Goal: Information Seeking & Learning: Find specific fact

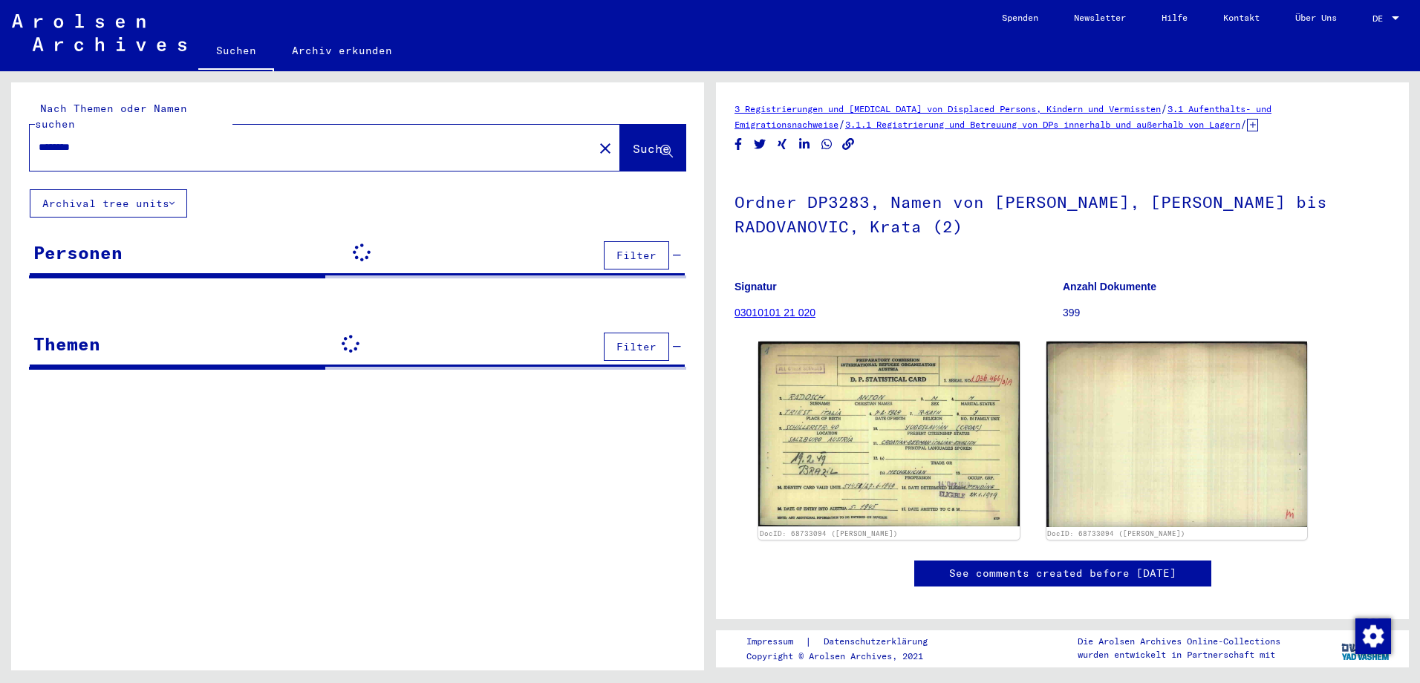
click at [119, 140] on input "********" at bounding box center [312, 148] width 546 height 16
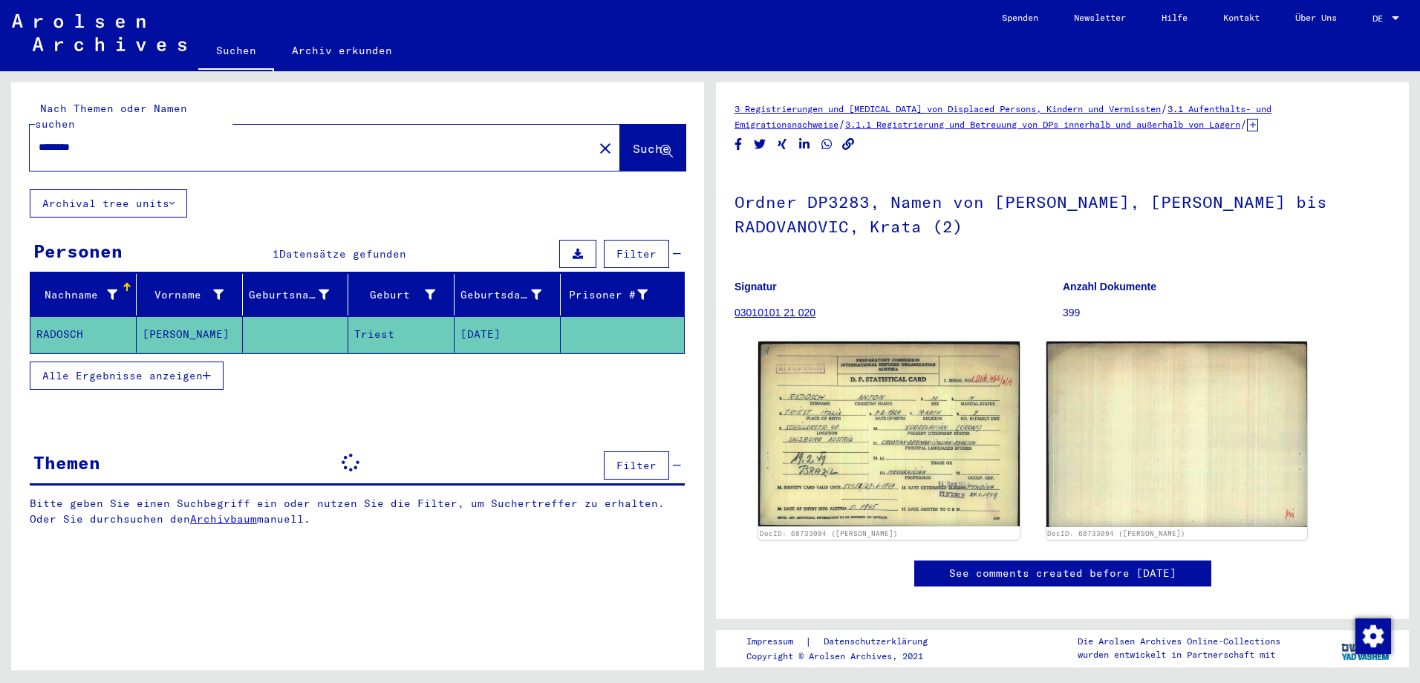
drag, startPoint x: 139, startPoint y: 135, endPoint x: 0, endPoint y: 123, distance: 139.4
click at [0, 123] on html "Suchen Archiv erkunden Spenden Newsletter Hilfe Kontakt Über Uns Suchen Archiv …" at bounding box center [710, 341] width 1420 height 683
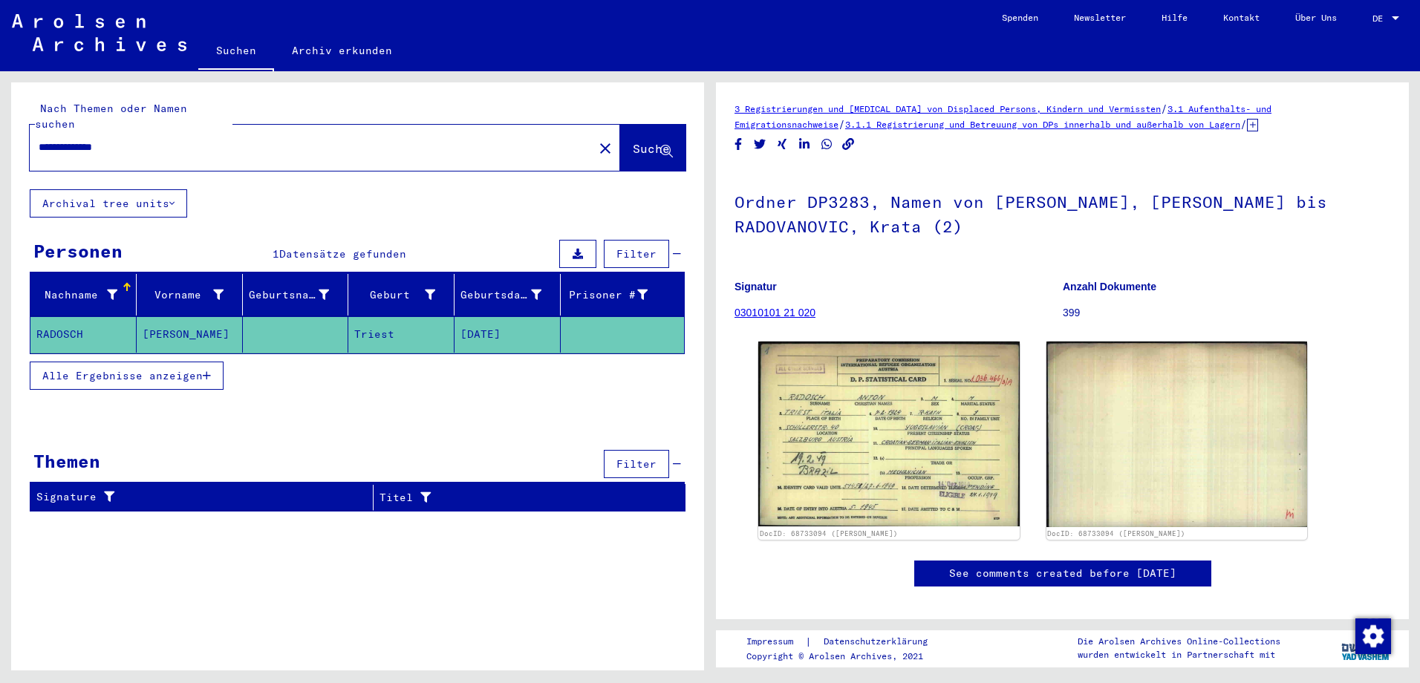
type input "**********"
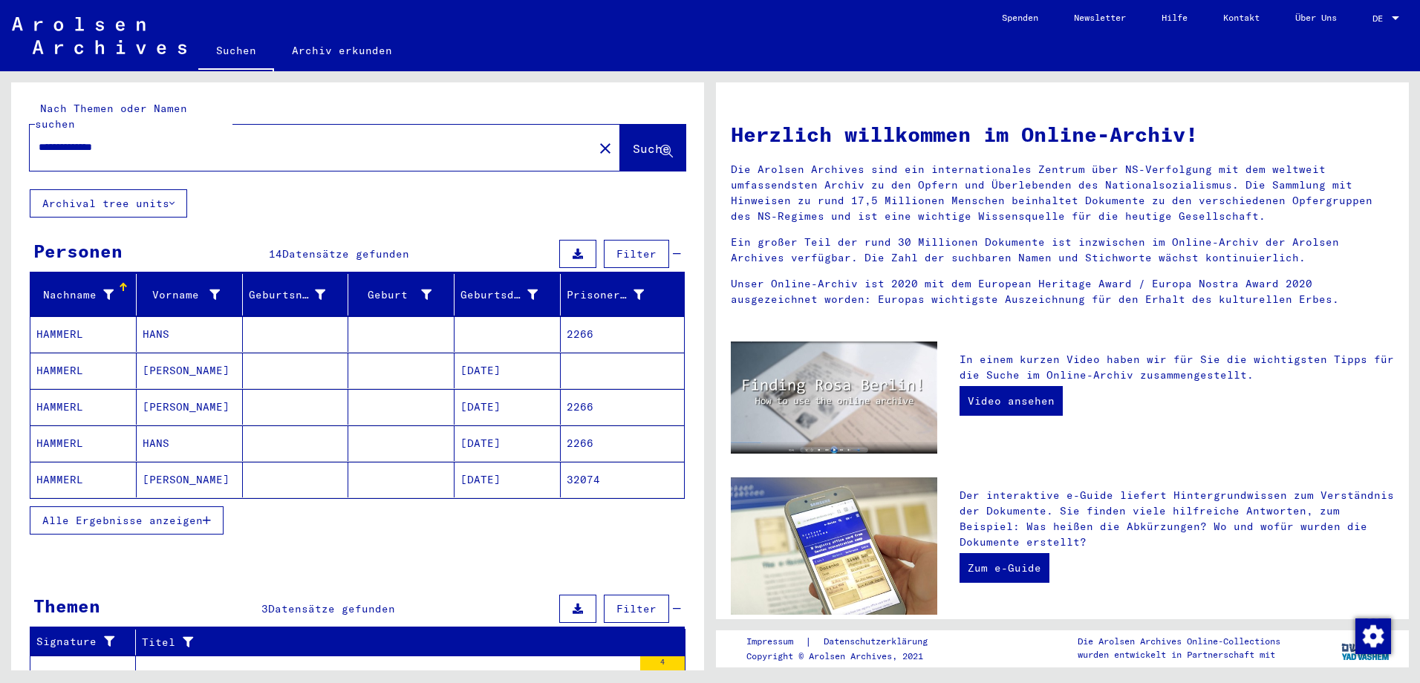
click at [94, 469] on mat-cell "HAMMERL" at bounding box center [83, 480] width 106 height 36
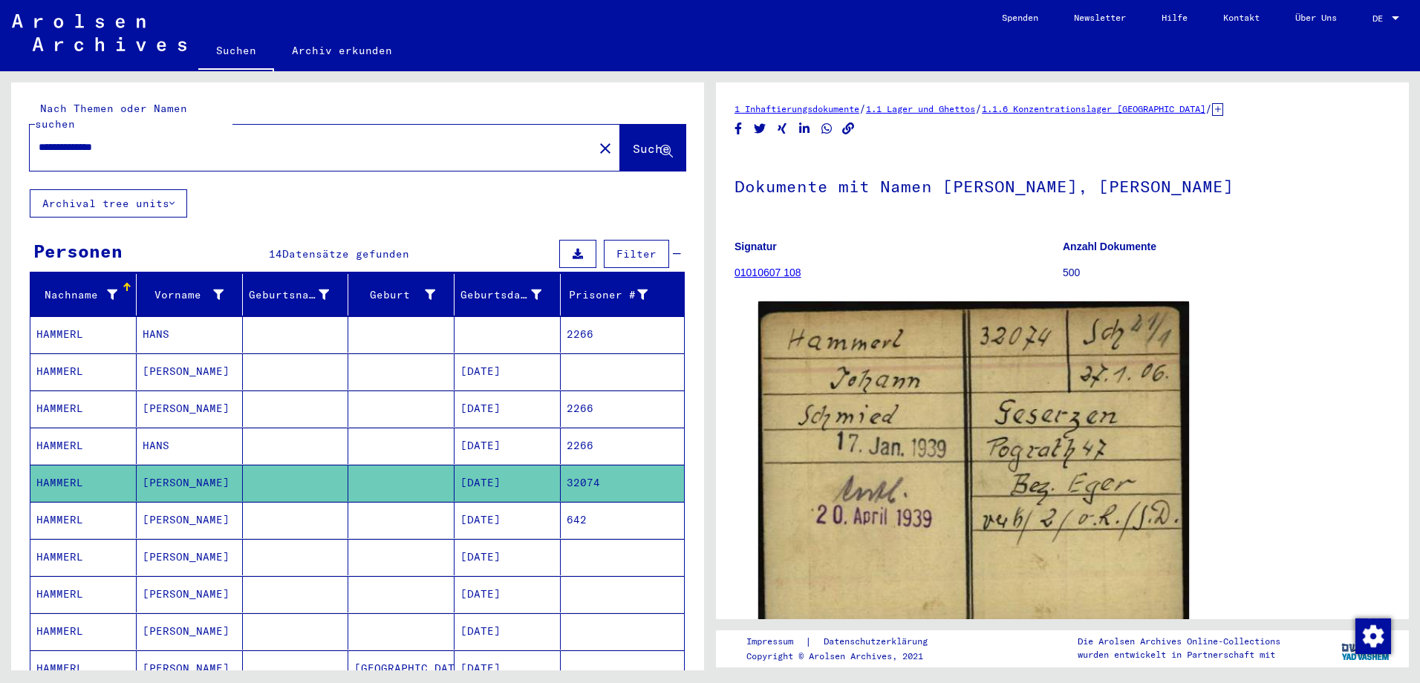
click at [84, 508] on mat-cell "HAMMERL" at bounding box center [83, 520] width 106 height 36
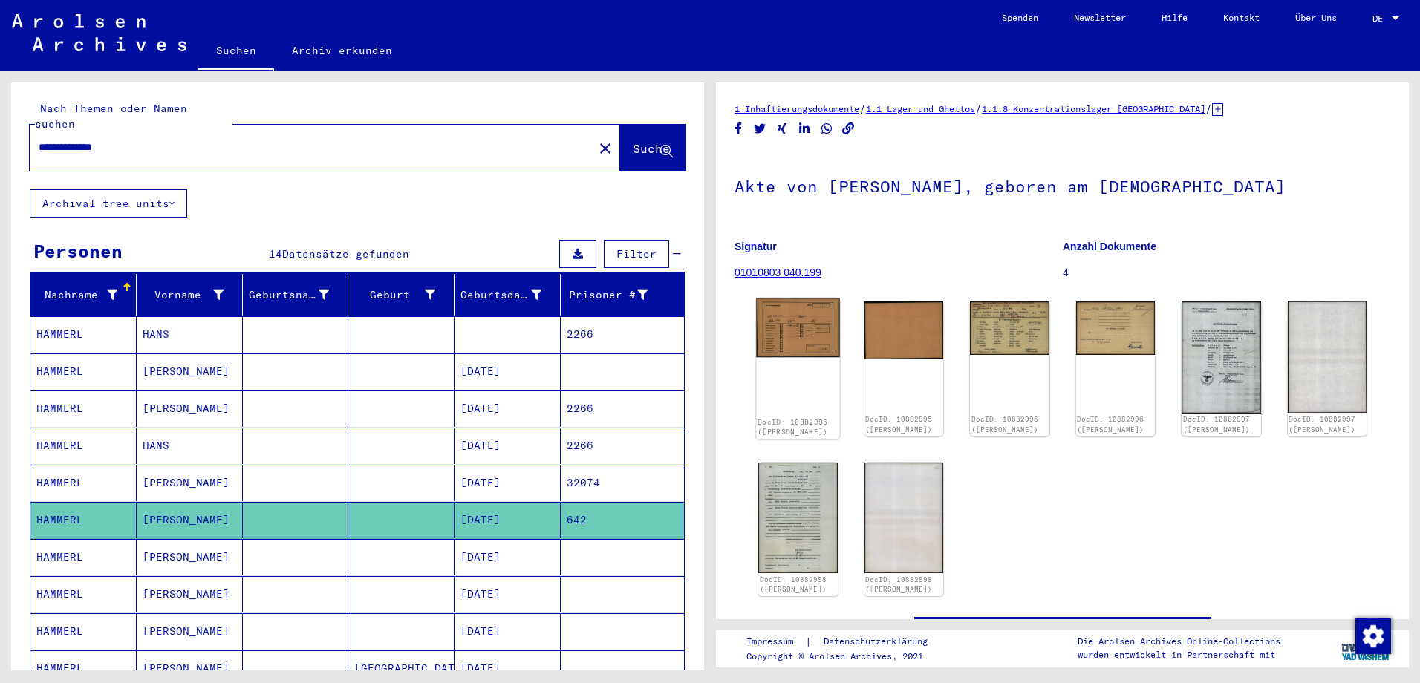
click at [793, 340] on img at bounding box center [797, 328] width 83 height 59
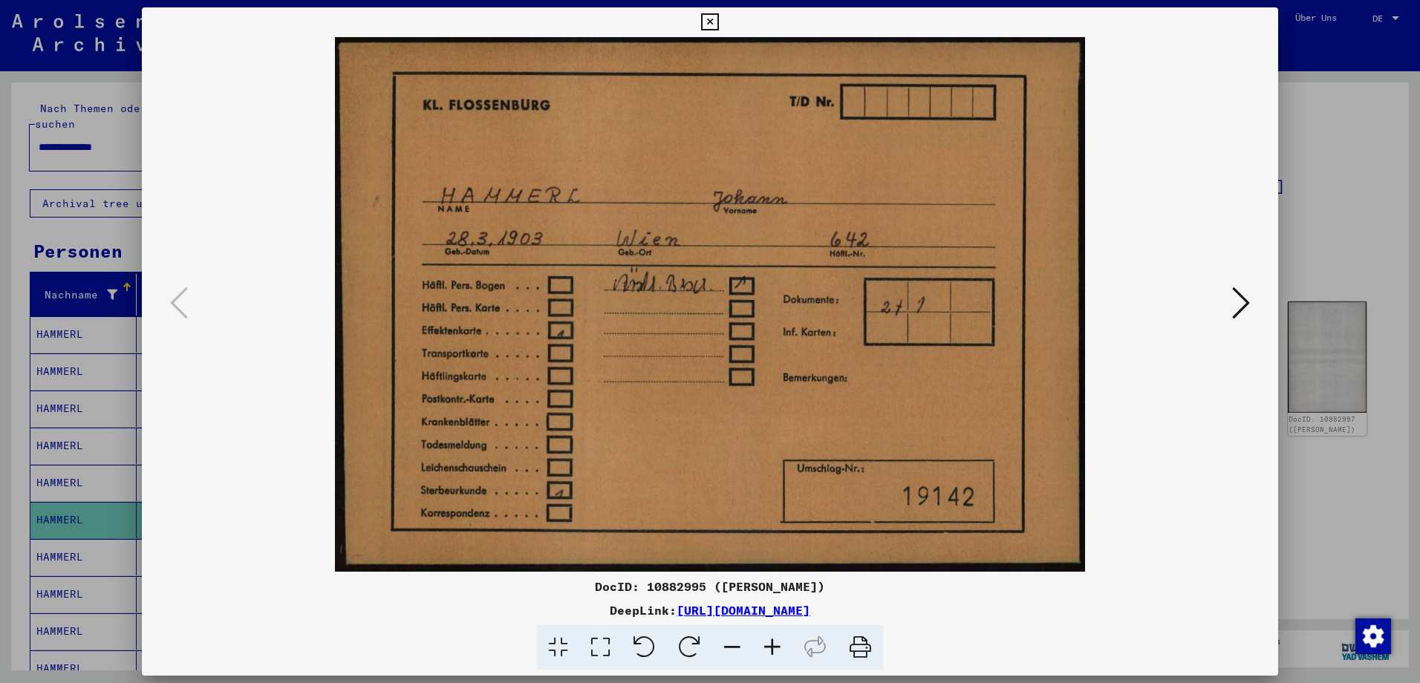
click at [1240, 296] on icon at bounding box center [1241, 303] width 18 height 36
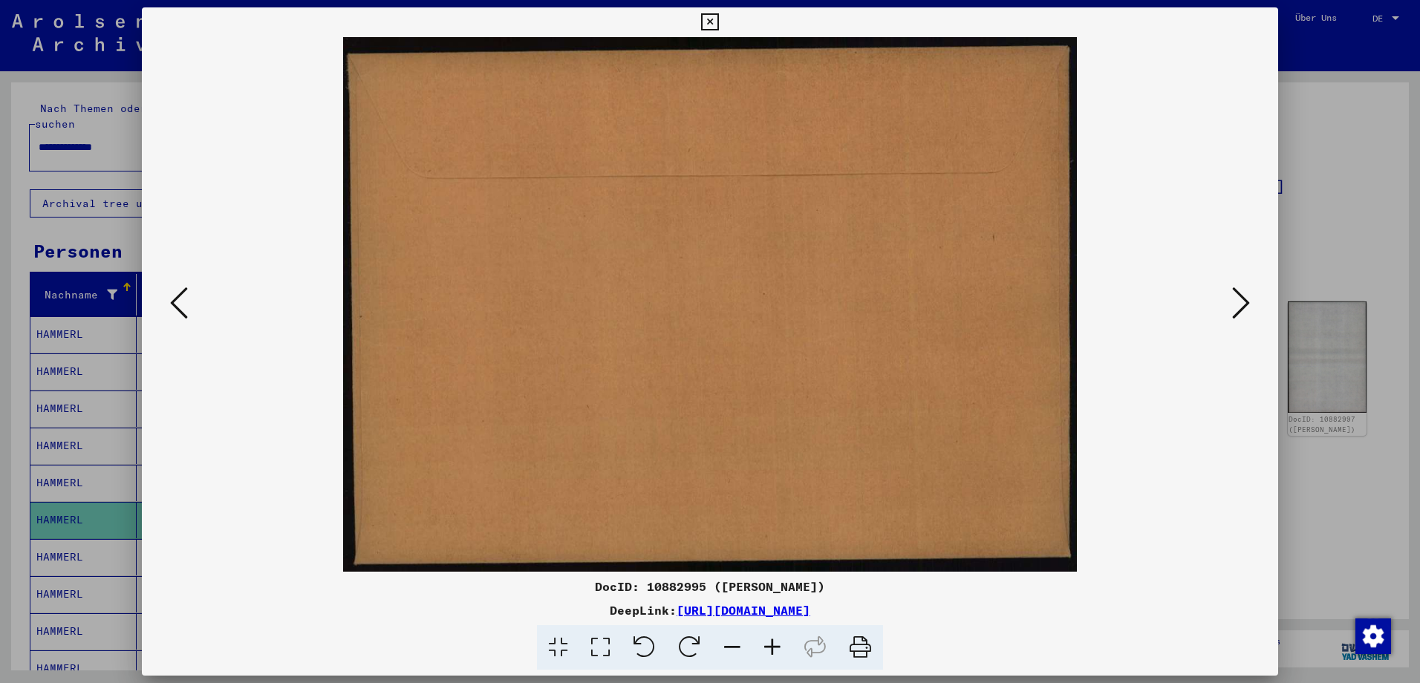
click at [1240, 297] on icon at bounding box center [1241, 303] width 18 height 36
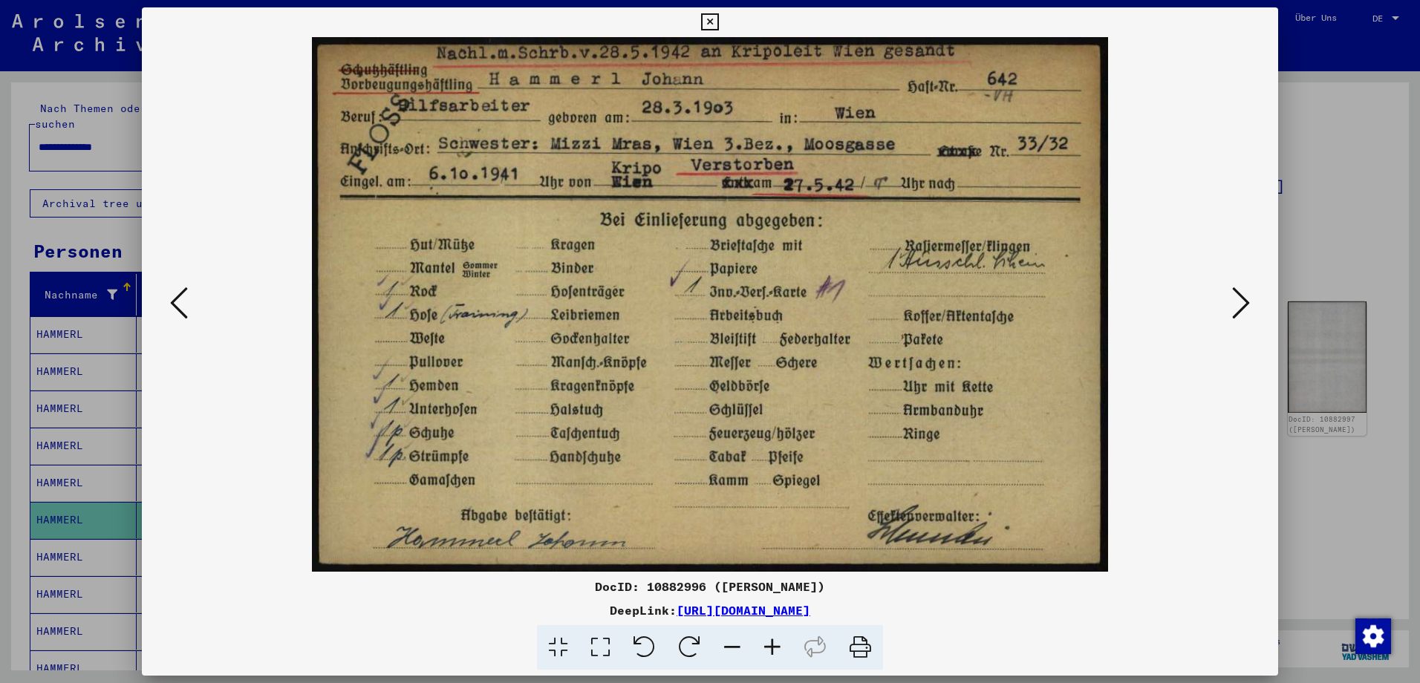
click at [1240, 297] on icon at bounding box center [1241, 303] width 18 height 36
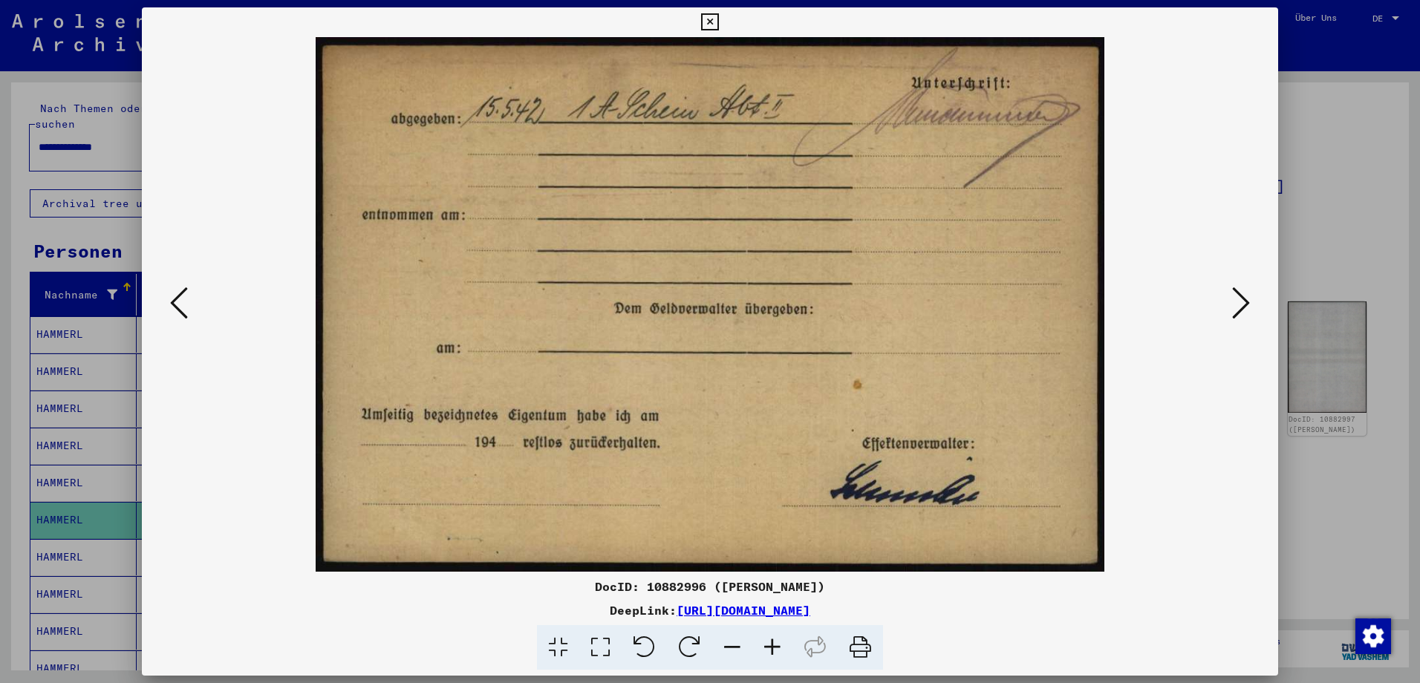
click at [1240, 297] on icon at bounding box center [1241, 303] width 18 height 36
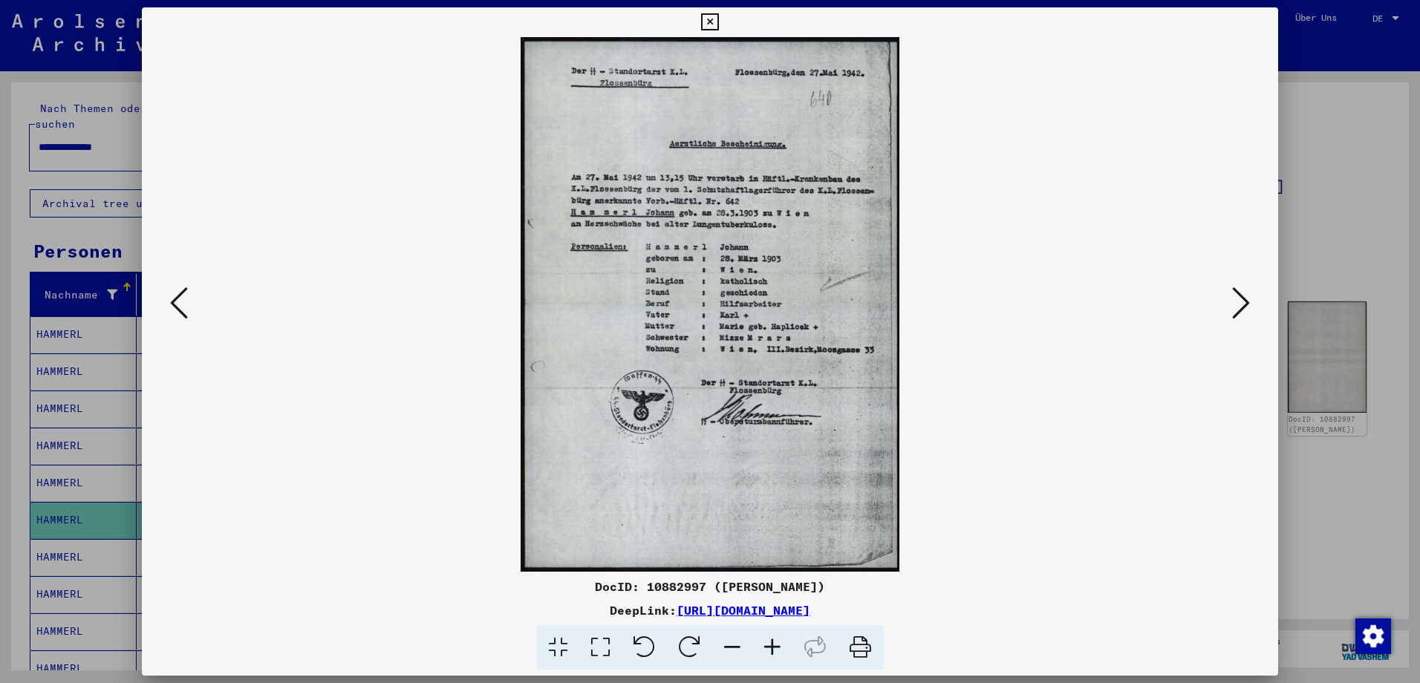
click at [1240, 297] on icon at bounding box center [1241, 303] width 18 height 36
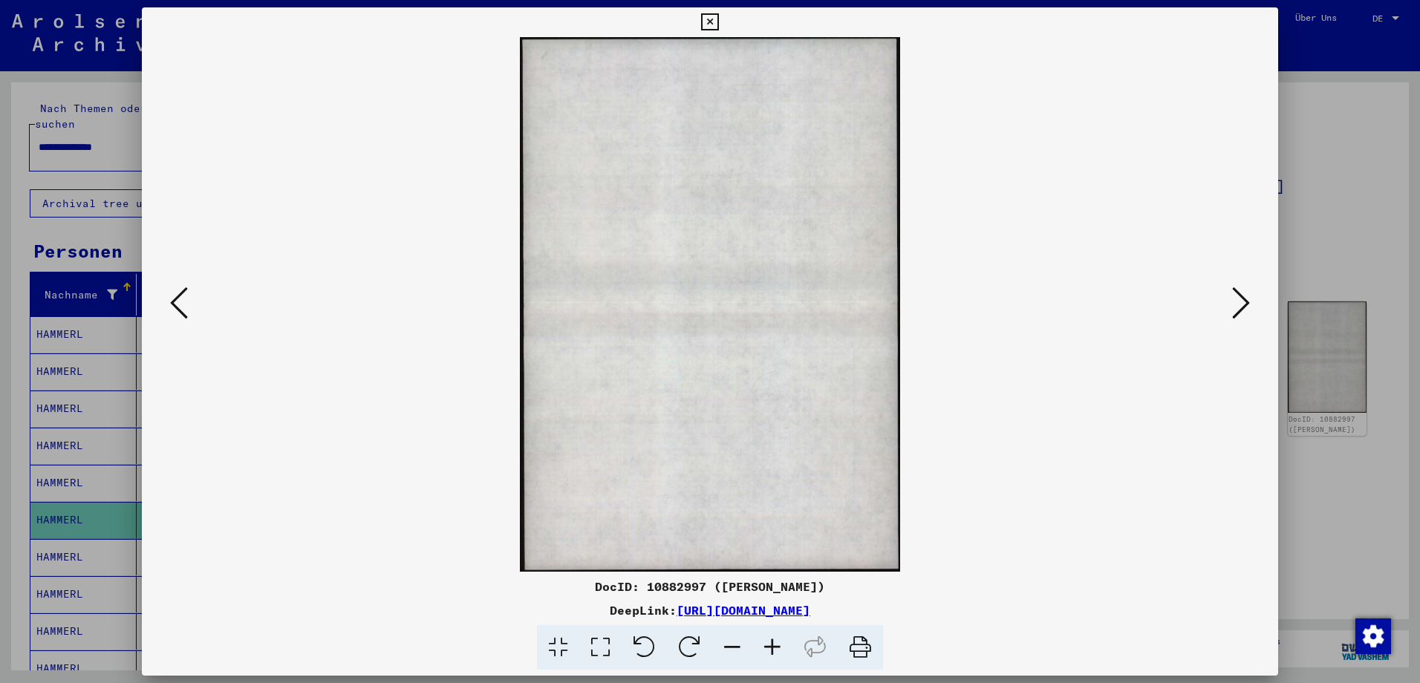
click at [1240, 297] on icon at bounding box center [1241, 303] width 18 height 36
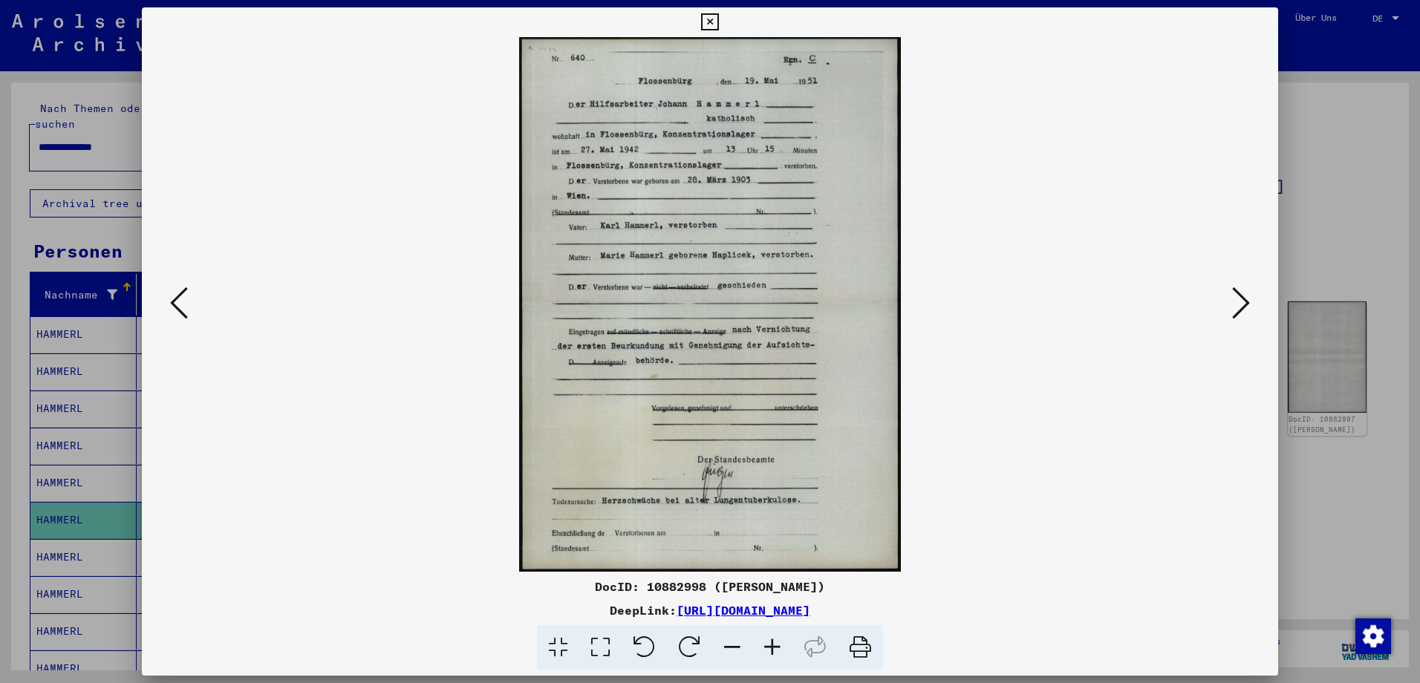
drag, startPoint x: 1240, startPoint y: 297, endPoint x: 1132, endPoint y: 295, distance: 107.7
drag, startPoint x: 1132, startPoint y: 295, endPoint x: 1085, endPoint y: 226, distance: 83.5
click at [1085, 226] on img at bounding box center [710, 304] width 1036 height 535
click at [1235, 316] on icon at bounding box center [1241, 303] width 18 height 36
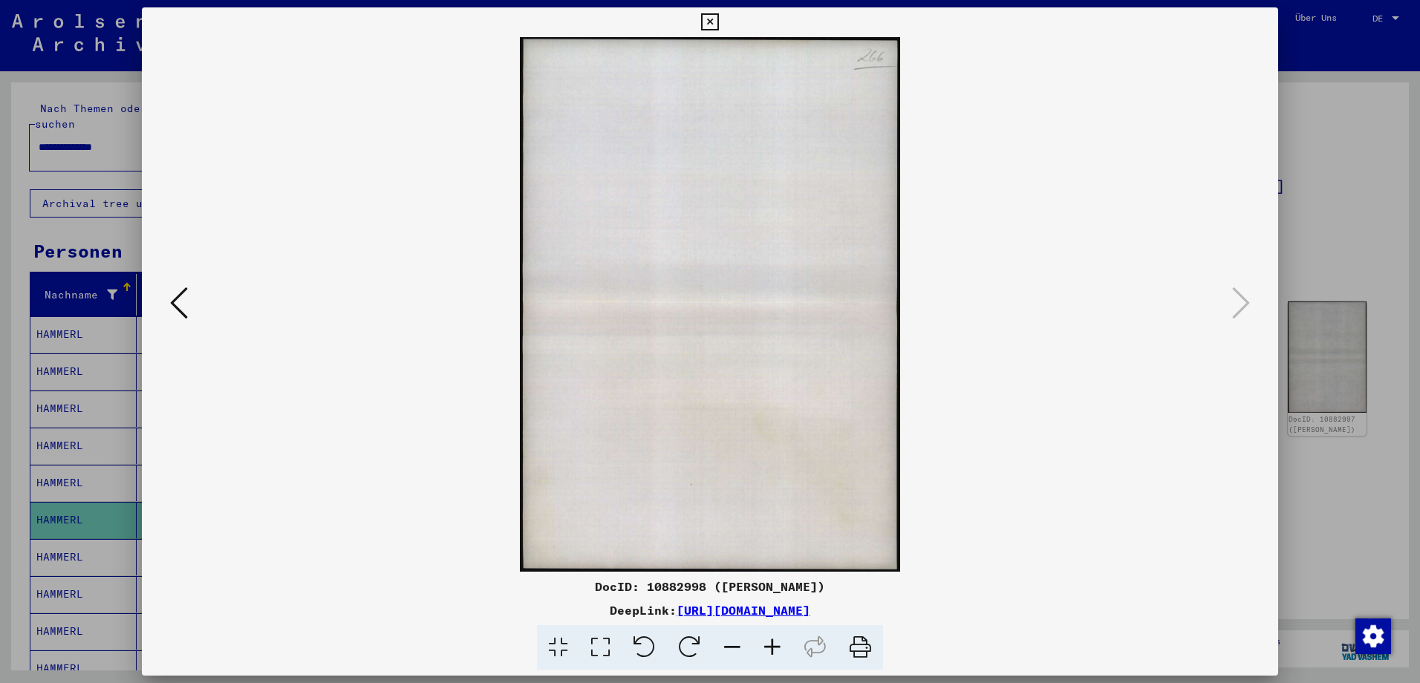
click at [1420, 210] on html "**********" at bounding box center [710, 341] width 1420 height 683
click at [1358, 240] on div at bounding box center [710, 341] width 1420 height 683
